Goal: Navigation & Orientation: Find specific page/section

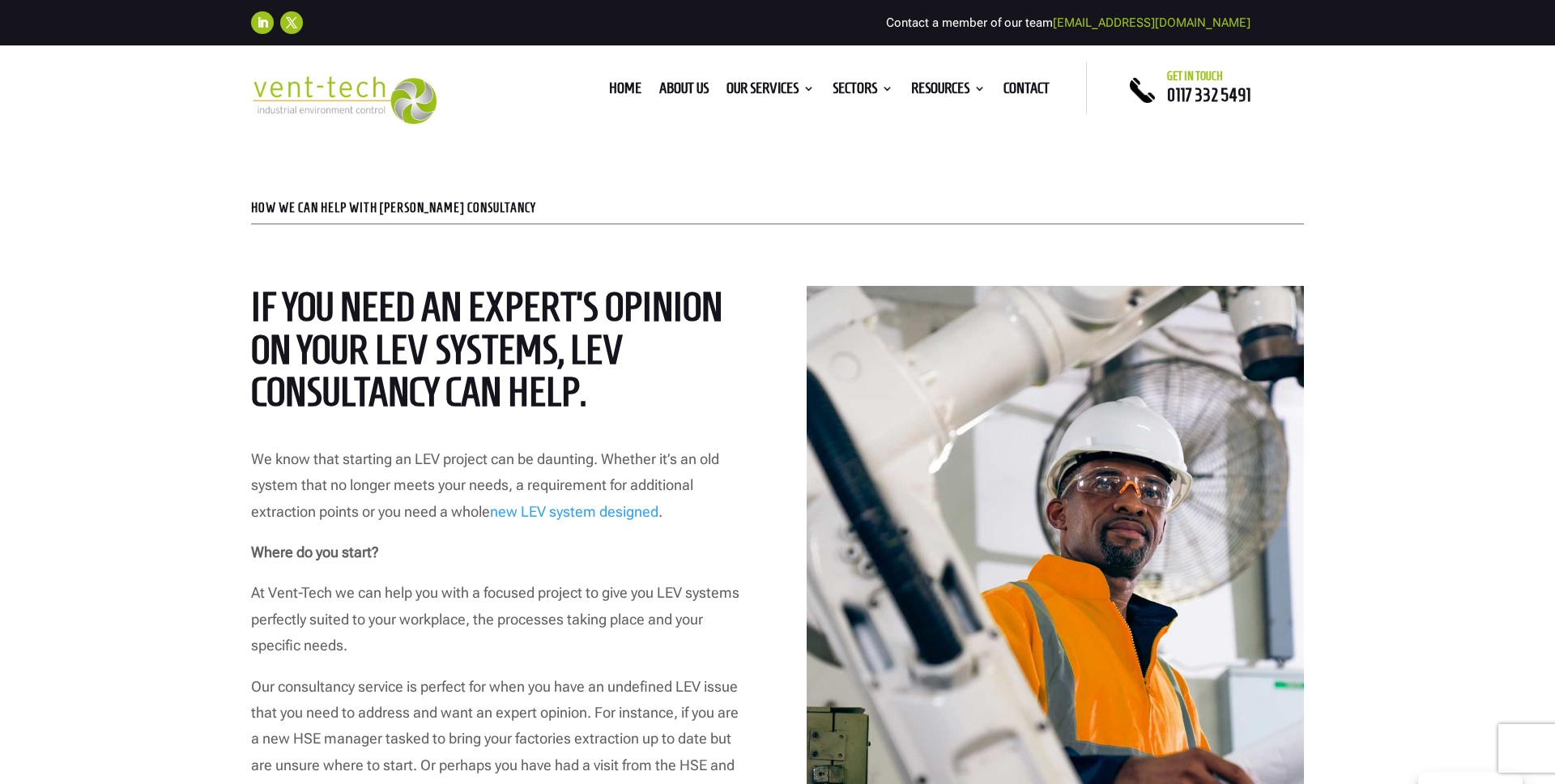
scroll to position [611, 0]
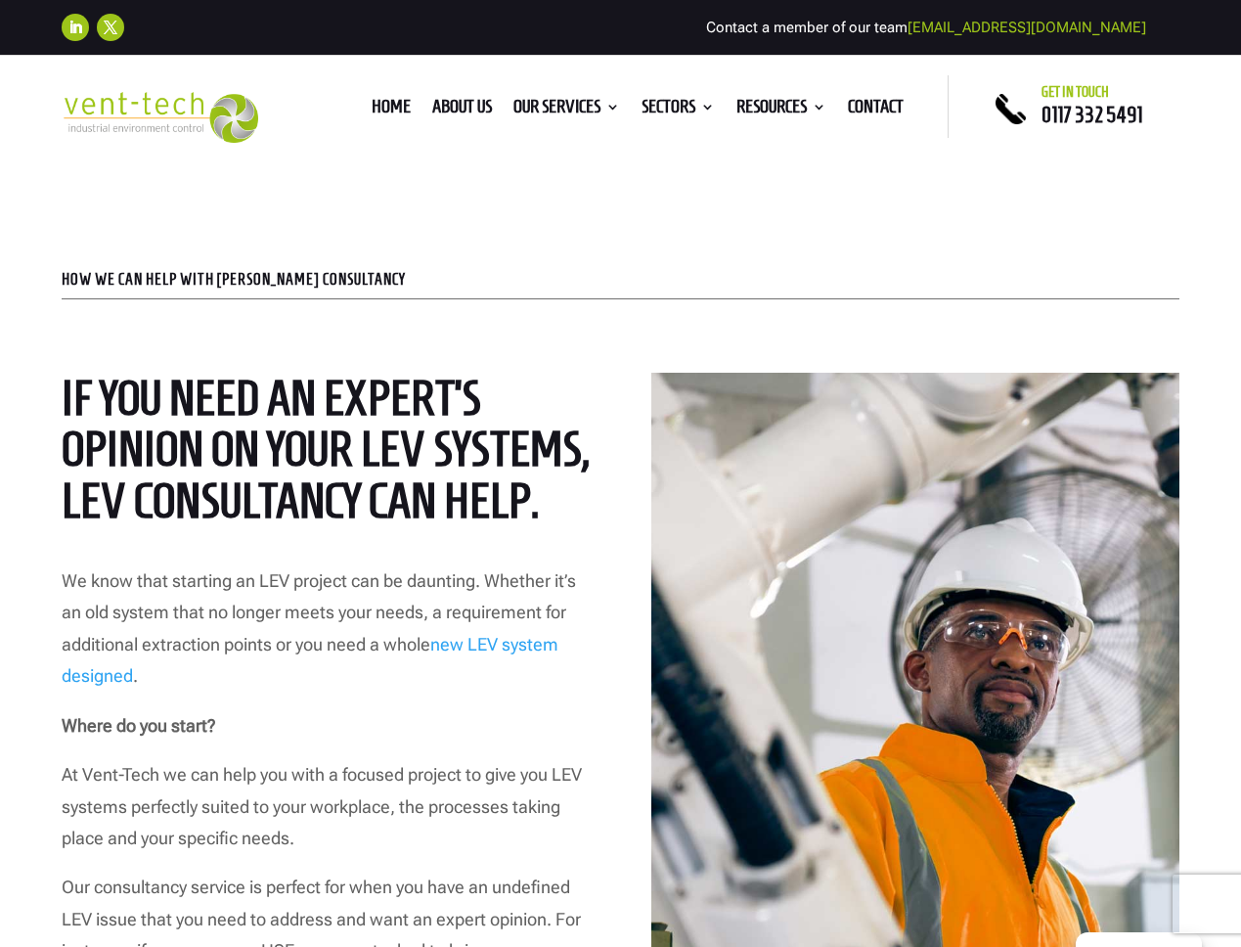
click at [988, 604] on div at bounding box center [915, 791] width 528 height 837
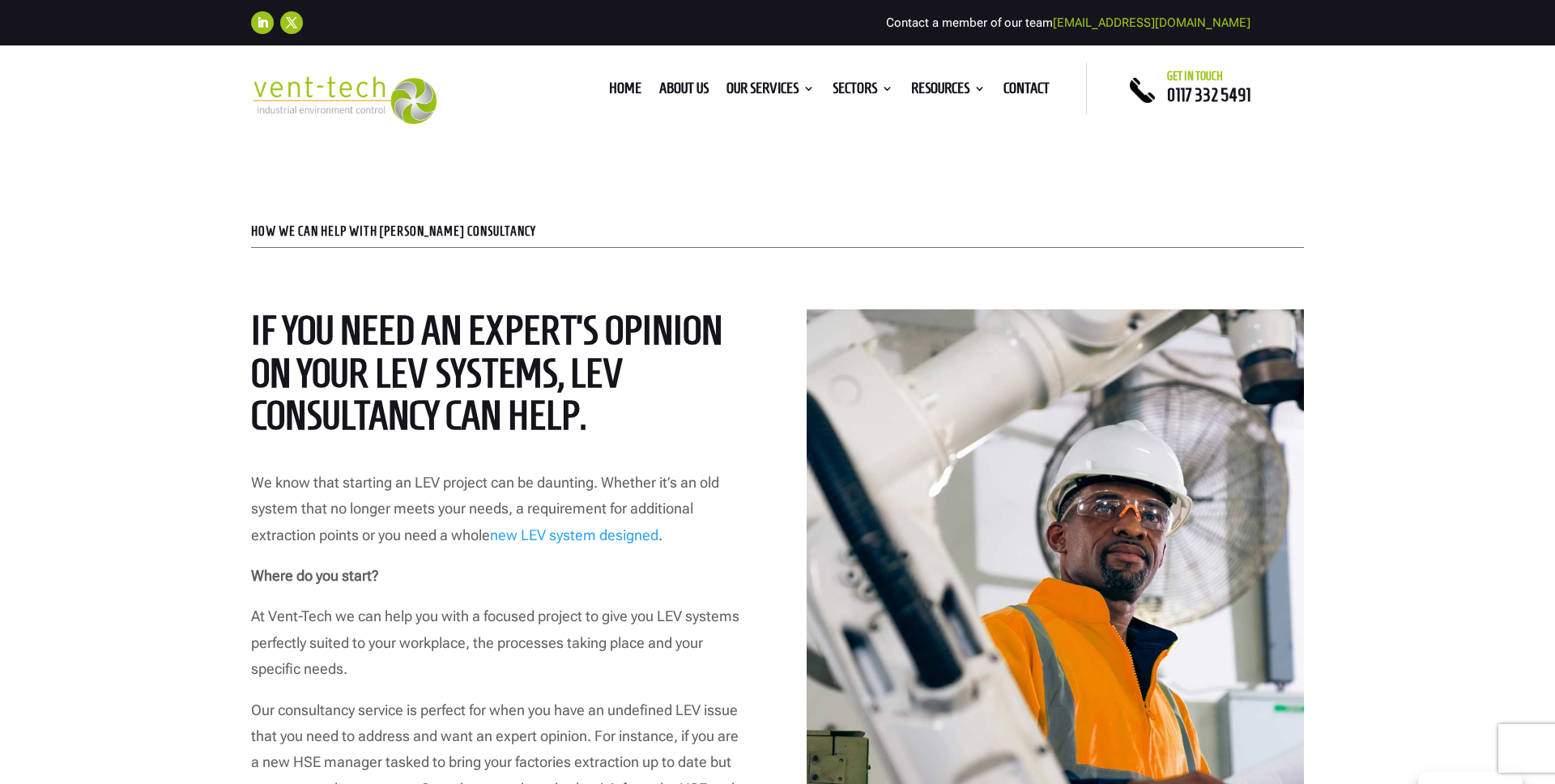
click at [967, 501] on div at bounding box center [1055, 630] width 498 height 641
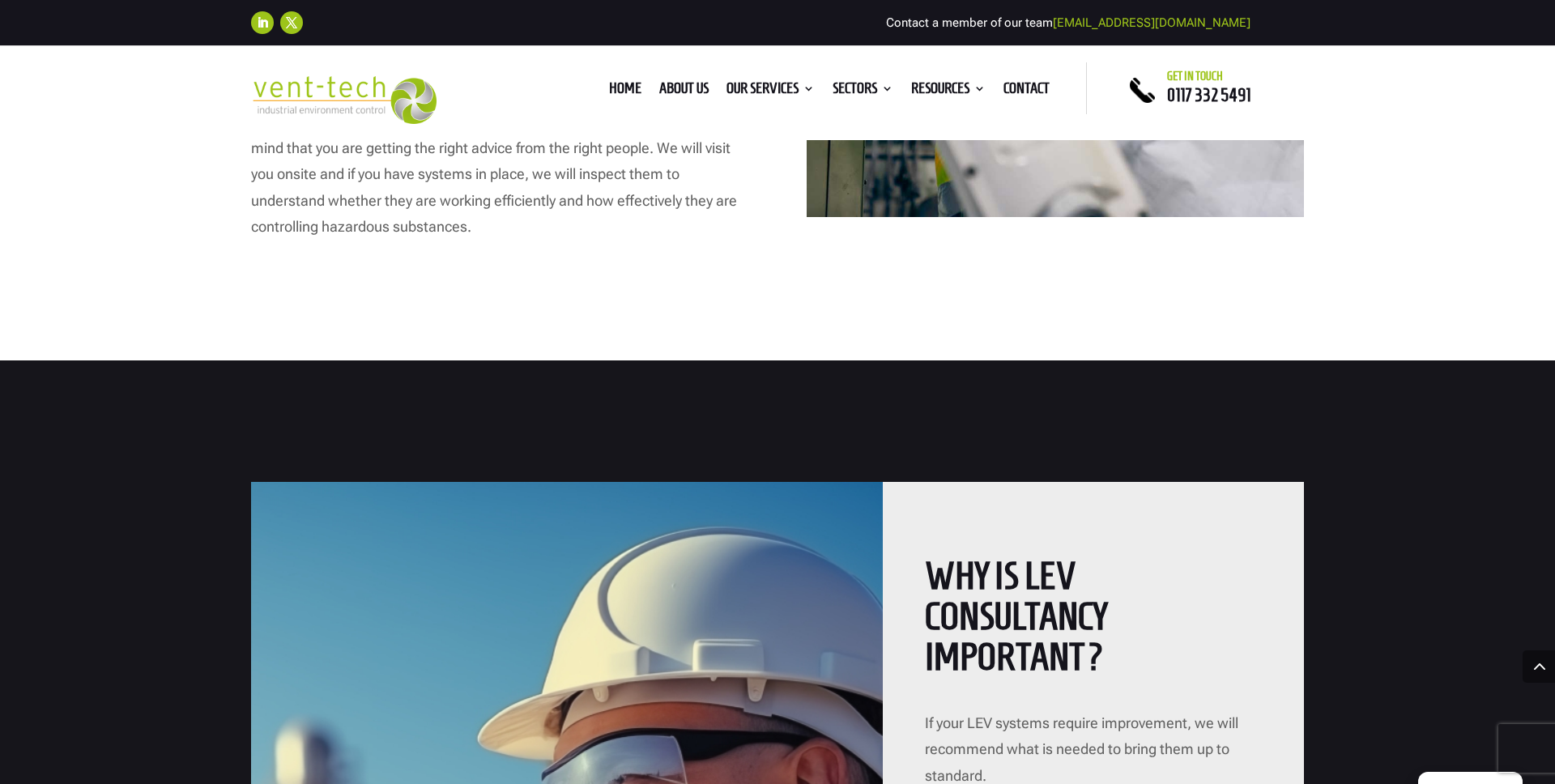
scroll to position [0, 0]
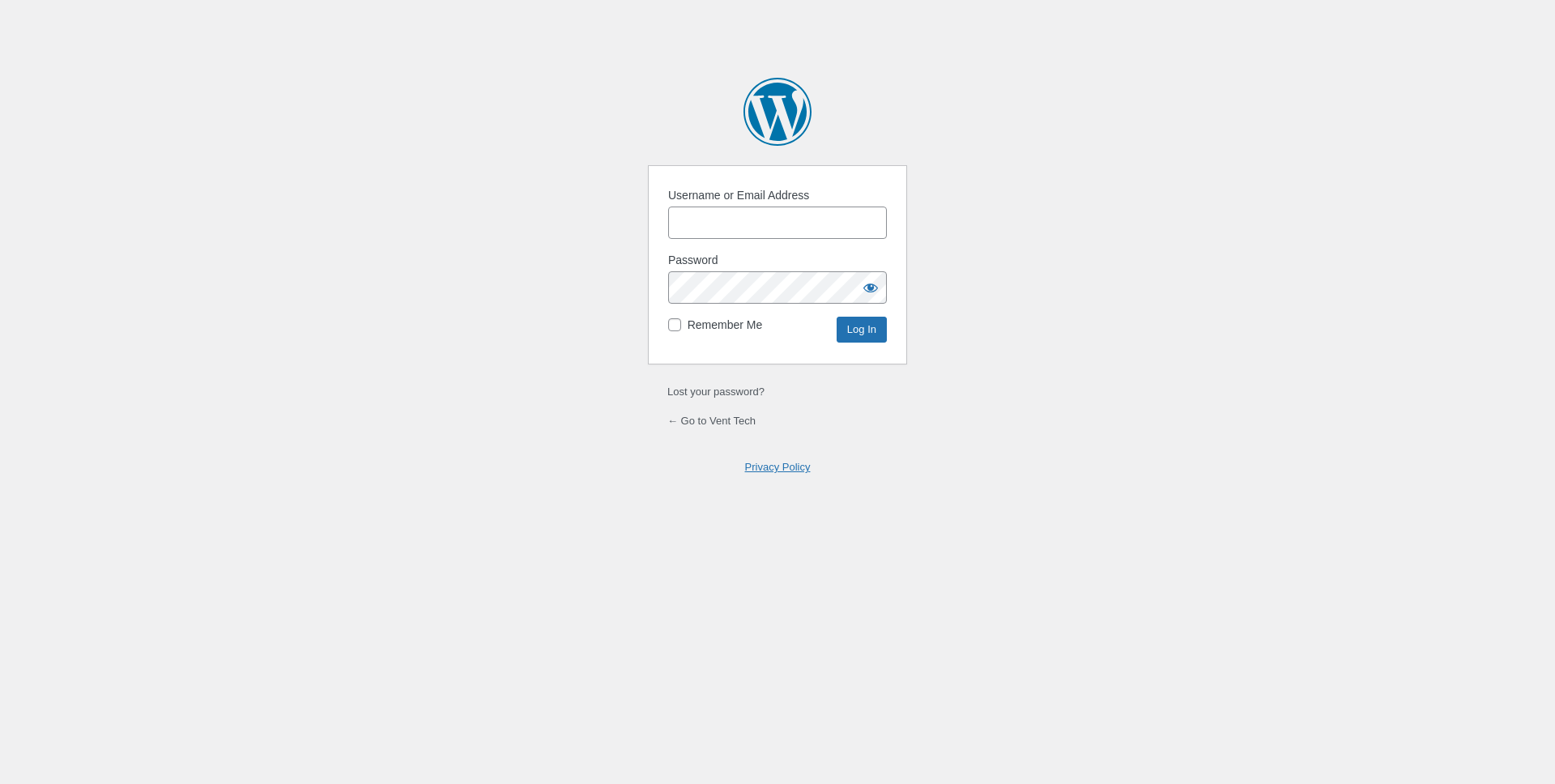
click at [790, 216] on input "Username or Email Address" at bounding box center [778, 222] width 219 height 32
type input "Flexdig"
click at [836, 316] on input "Log In" at bounding box center [861, 329] width 51 height 26
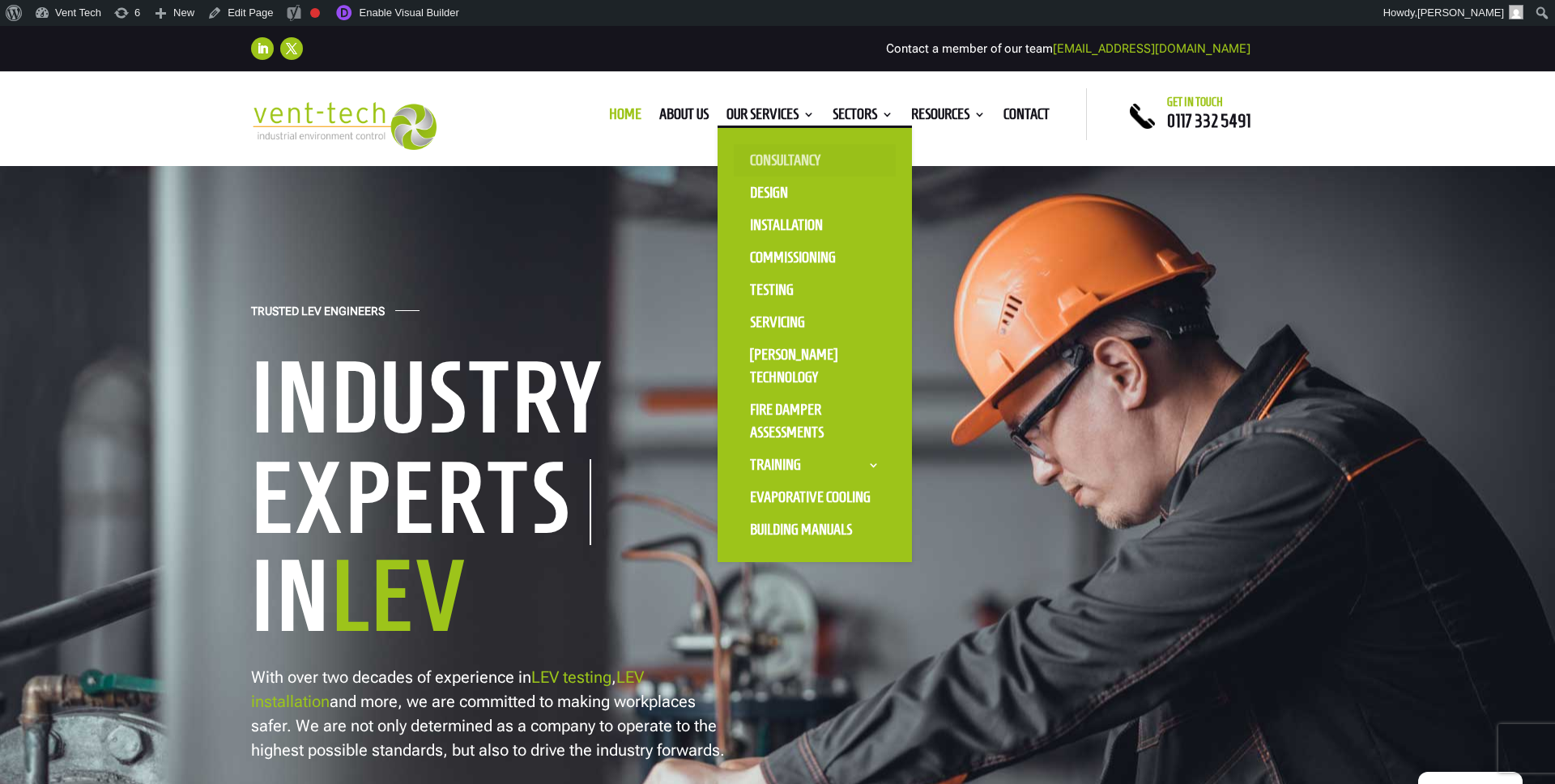
click at [797, 158] on link "Consultancy" at bounding box center [815, 160] width 162 height 32
